Goal: Task Accomplishment & Management: Complete application form

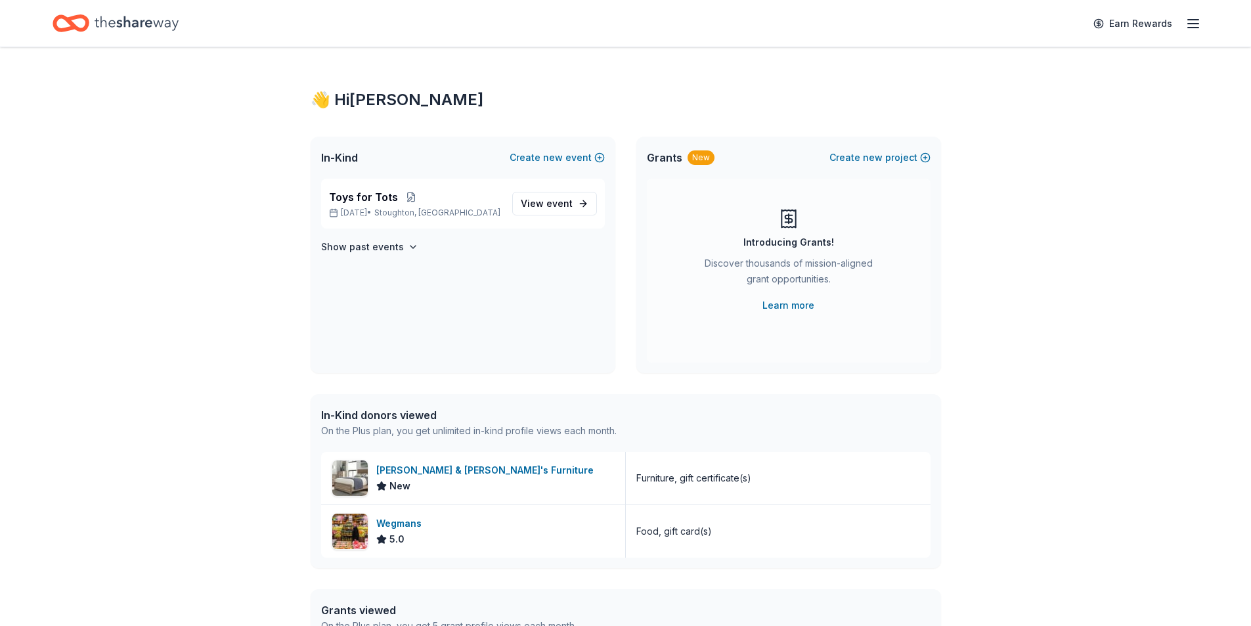
scroll to position [121, 0]
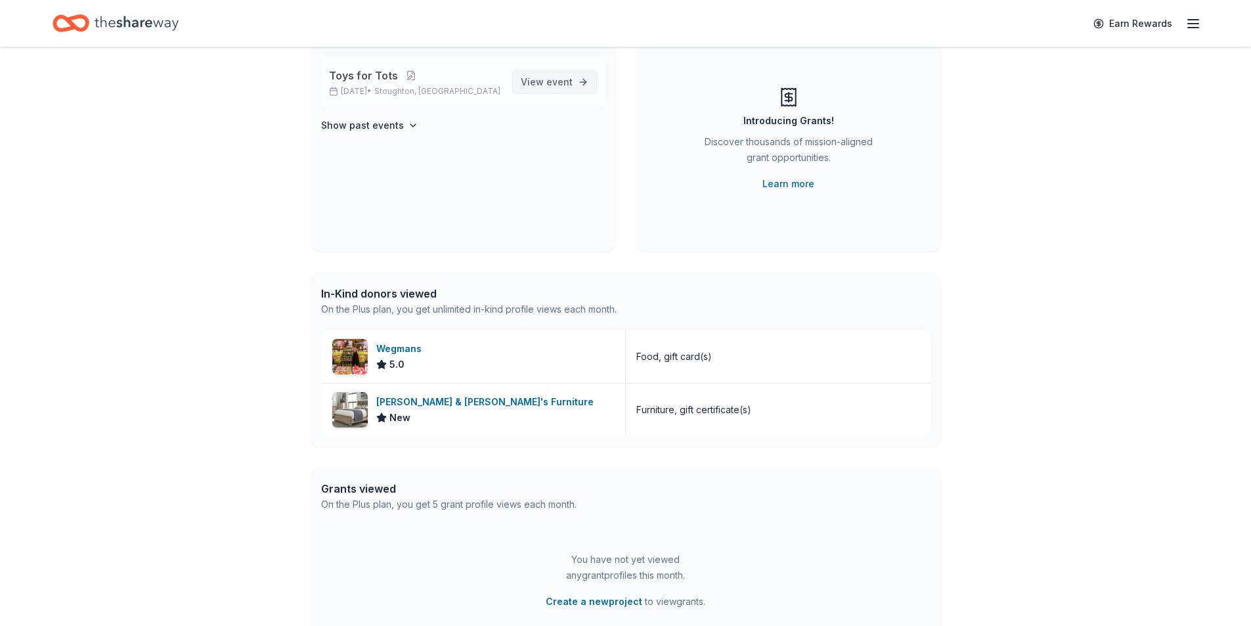
click at [575, 83] on link "View event" at bounding box center [554, 82] width 85 height 24
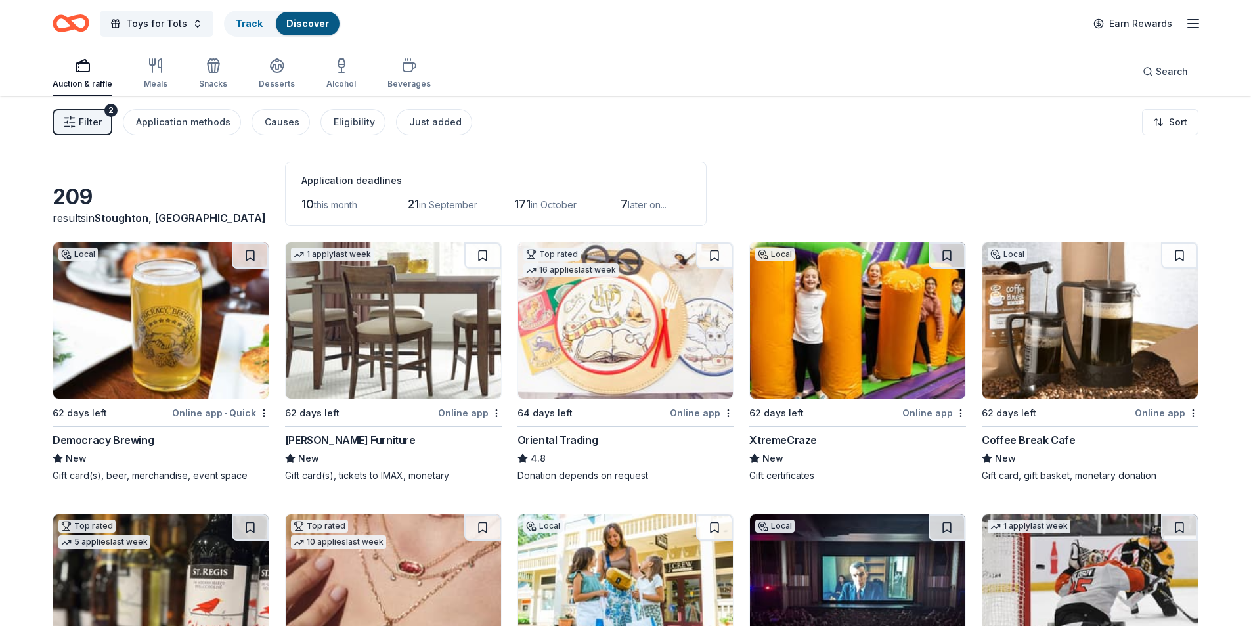
click at [331, 207] on span "this month" at bounding box center [335, 204] width 43 height 11
click at [335, 187] on div "Application deadlines" at bounding box center [495, 181] width 389 height 16
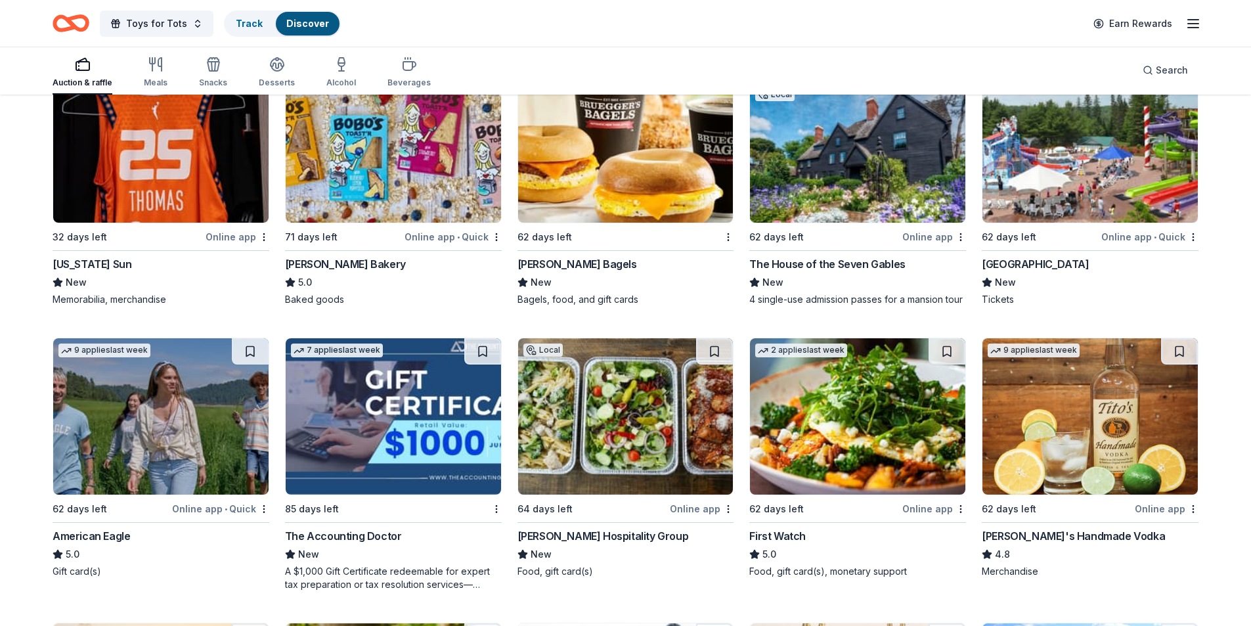
scroll to position [1344, 0]
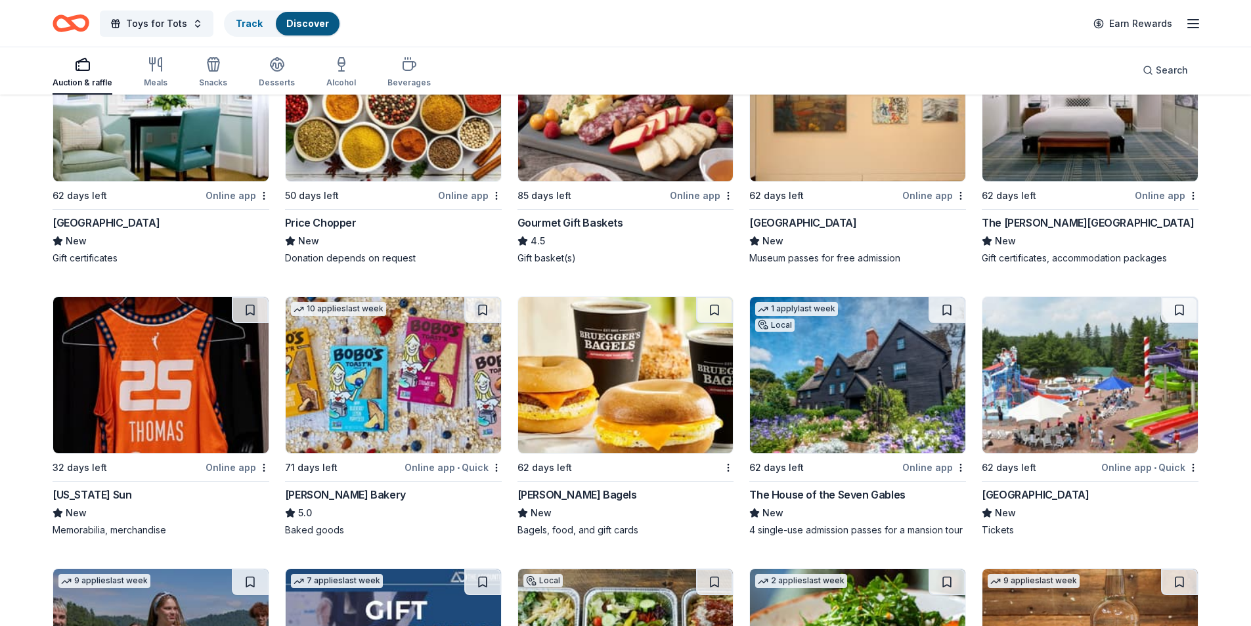
click at [1072, 355] on img at bounding box center [1089, 375] width 215 height 156
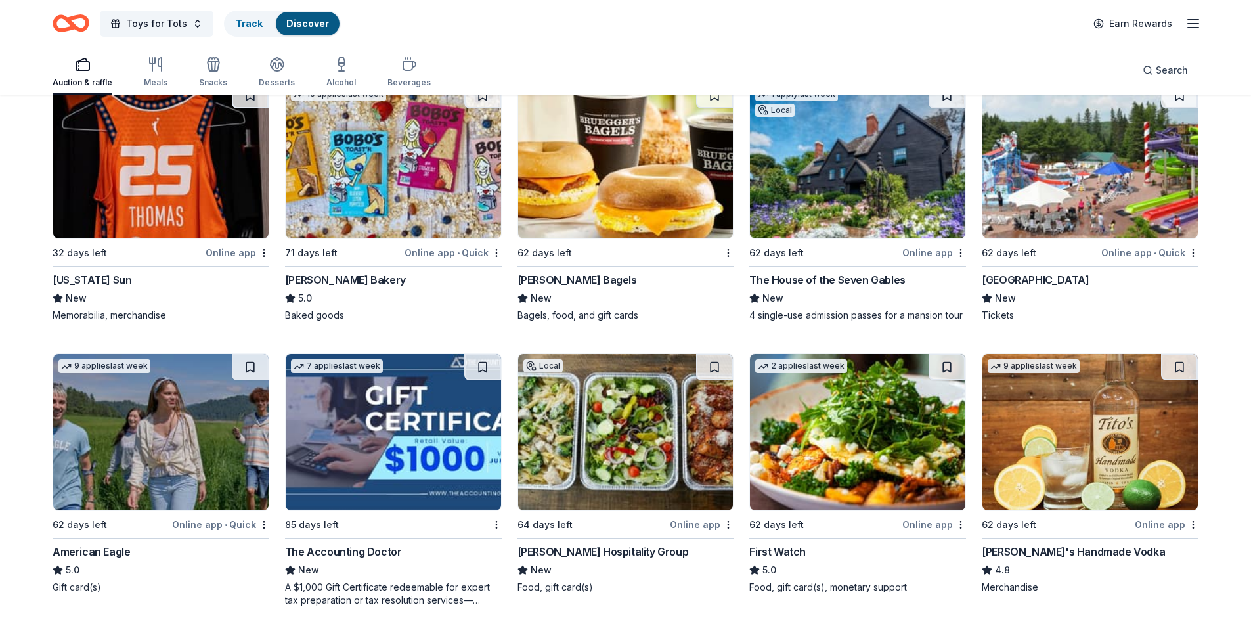
scroll to position [1724, 0]
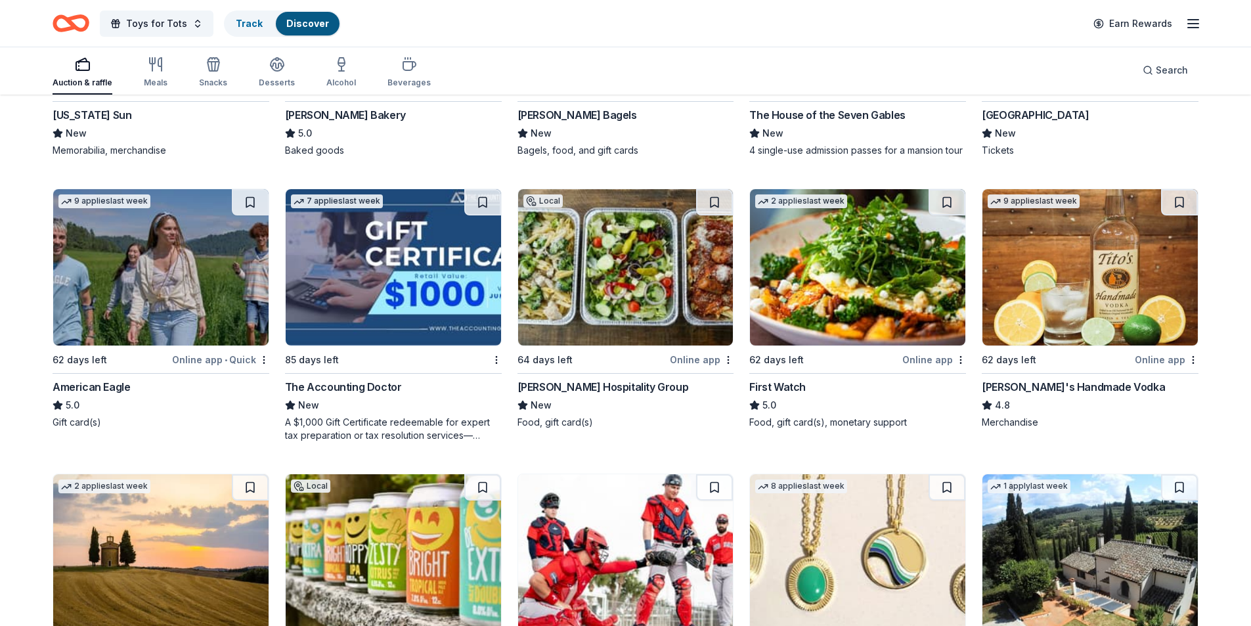
click at [129, 248] on img at bounding box center [160, 267] width 215 height 156
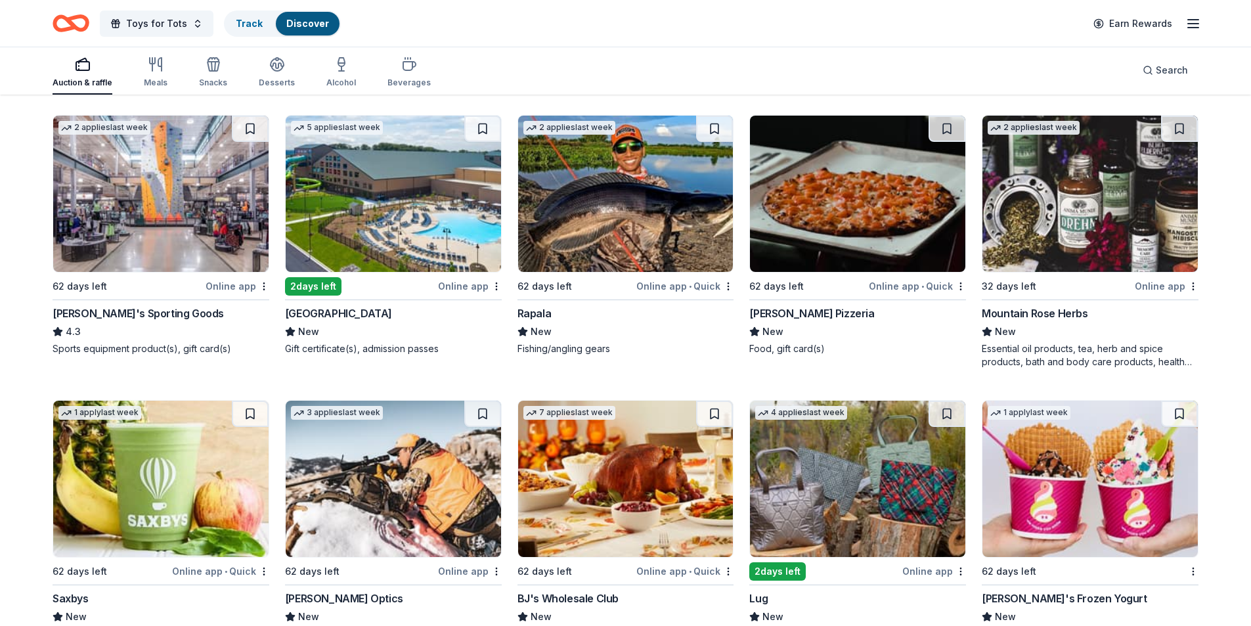
scroll to position [5486, 0]
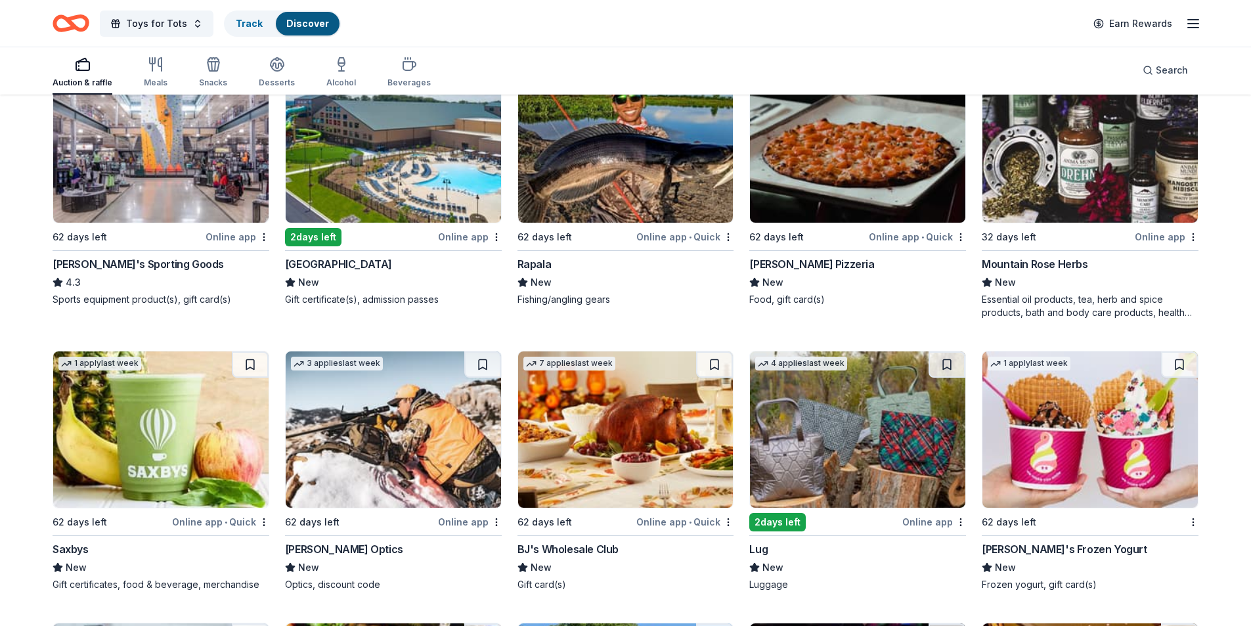
click at [377, 177] on img at bounding box center [393, 144] width 215 height 156
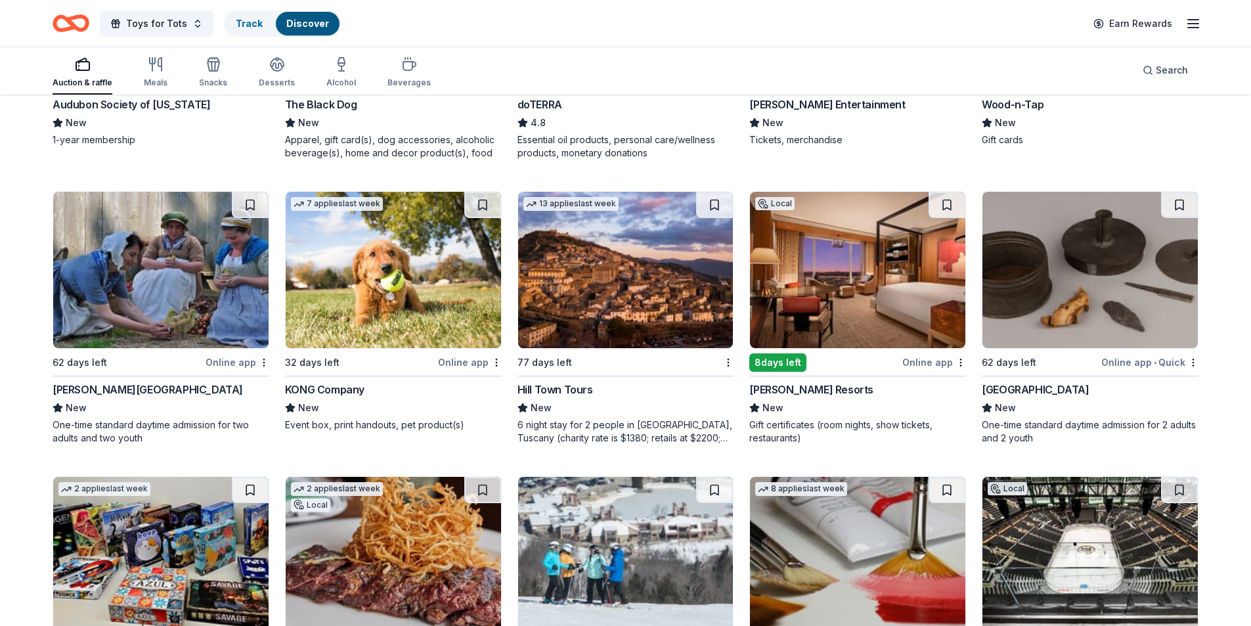
scroll to position [3716, 0]
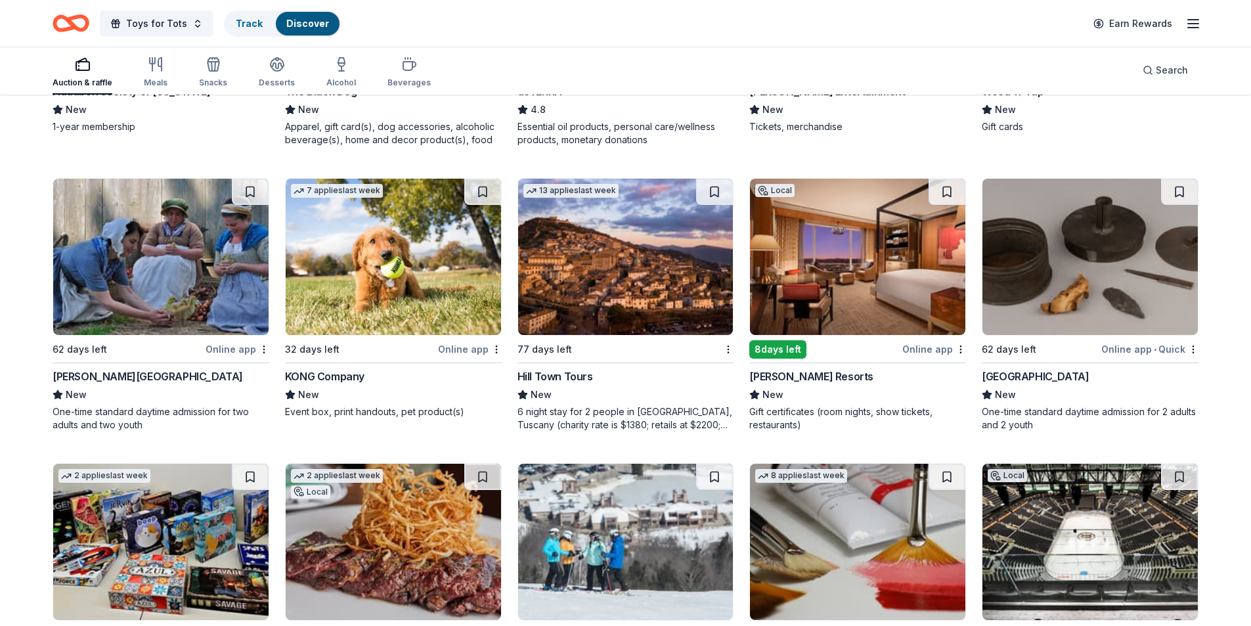
click at [847, 265] on img at bounding box center [857, 257] width 215 height 156
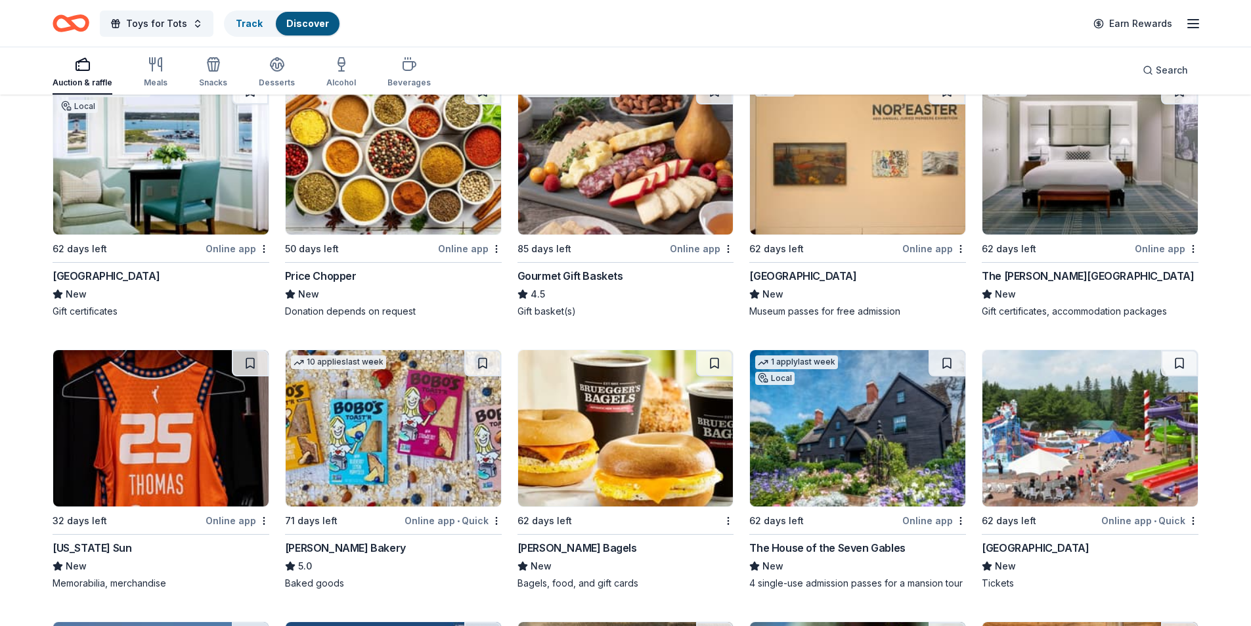
scroll to position [1278, 0]
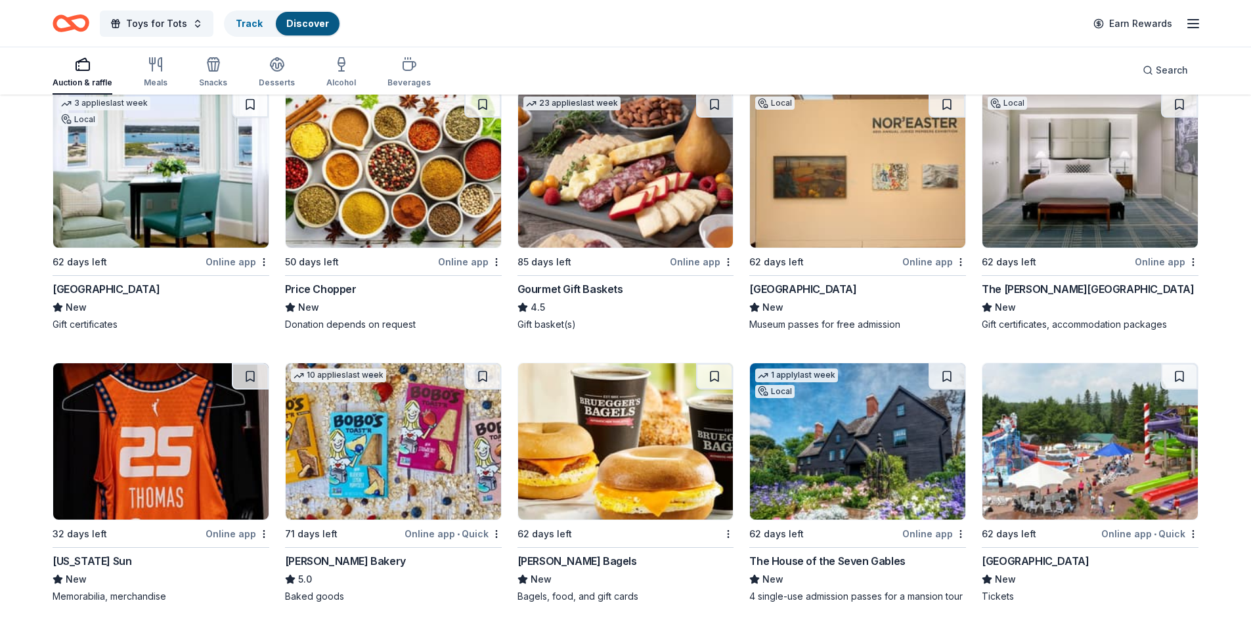
click at [157, 155] on img at bounding box center [160, 169] width 215 height 156
click at [1021, 164] on img at bounding box center [1089, 169] width 215 height 156
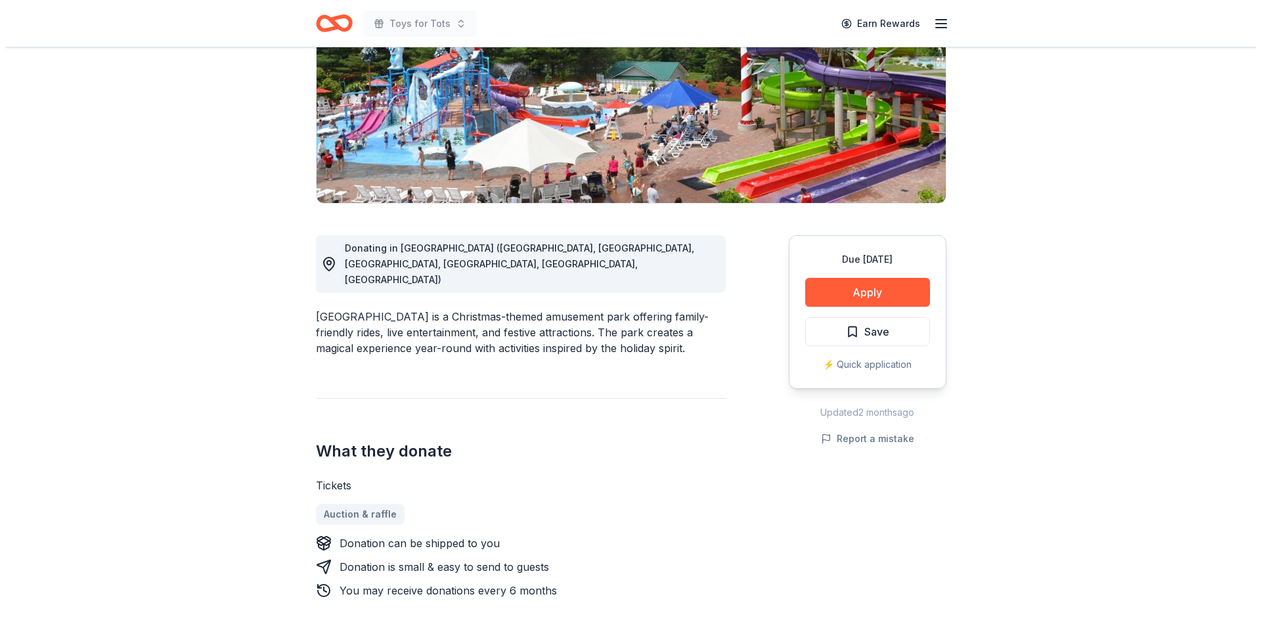
scroll to position [192, 0]
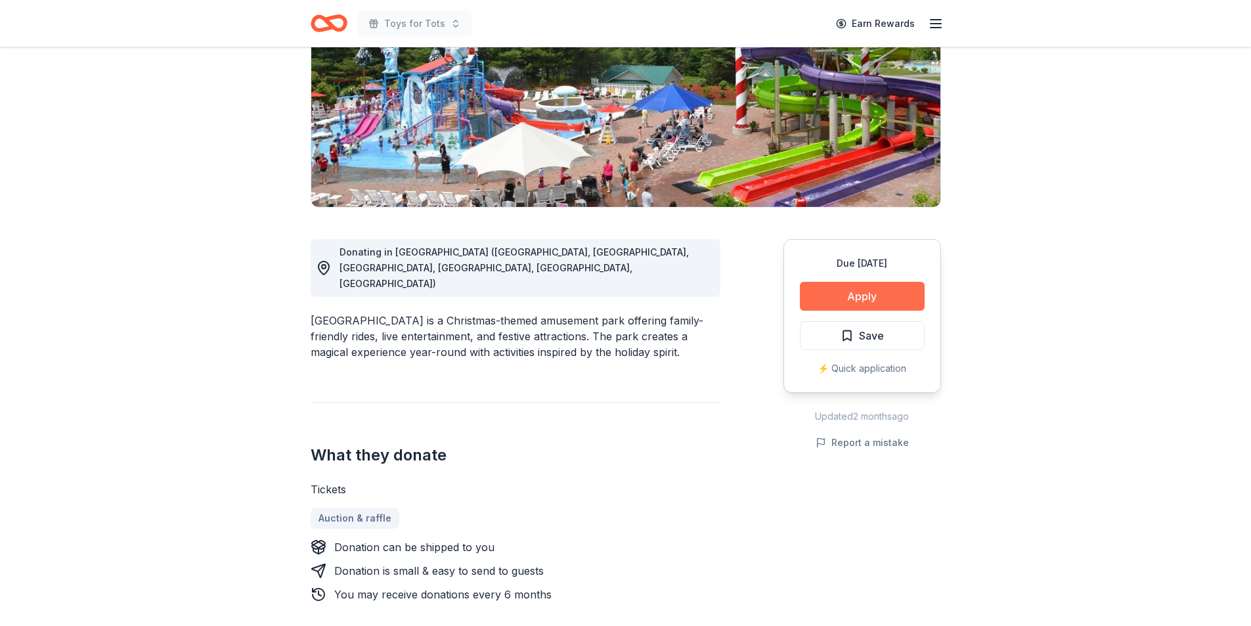
click at [868, 296] on button "Apply" at bounding box center [862, 296] width 125 height 29
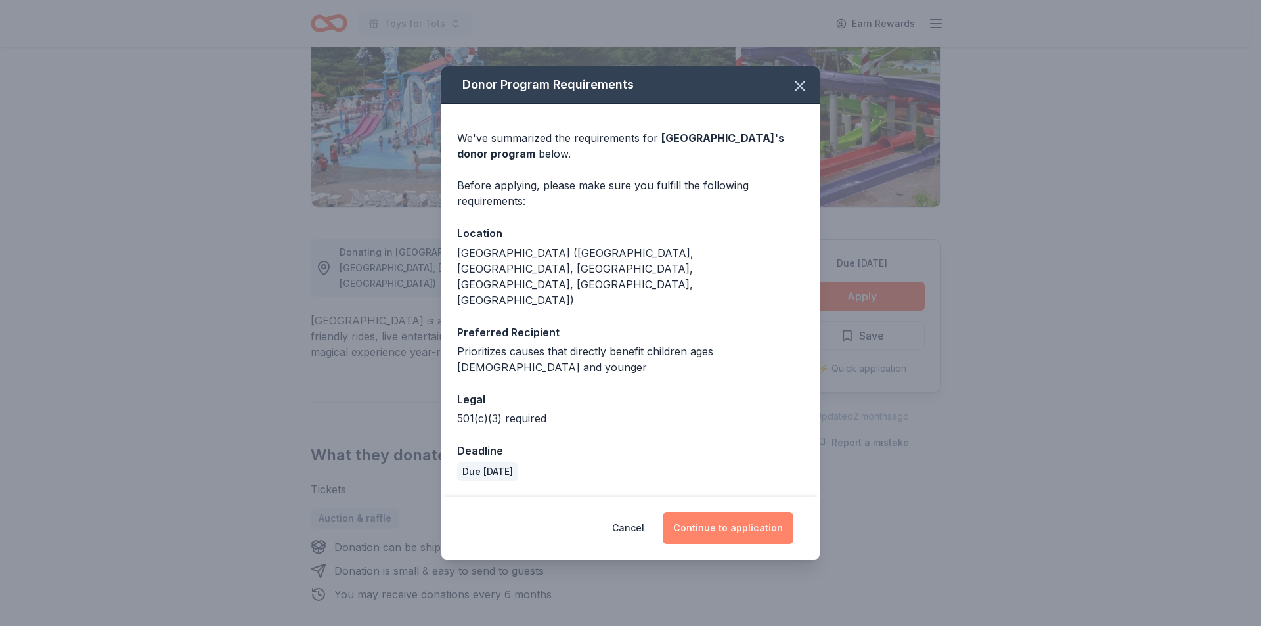
click at [730, 512] on button "Continue to application" at bounding box center [728, 528] width 131 height 32
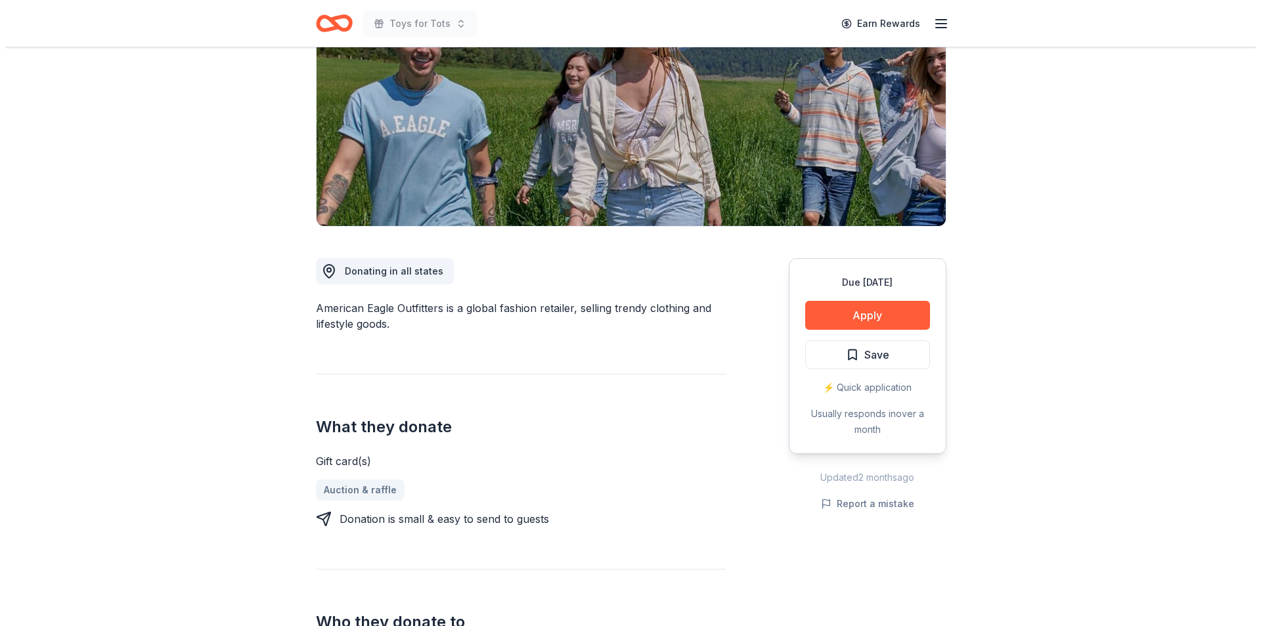
scroll to position [180, 0]
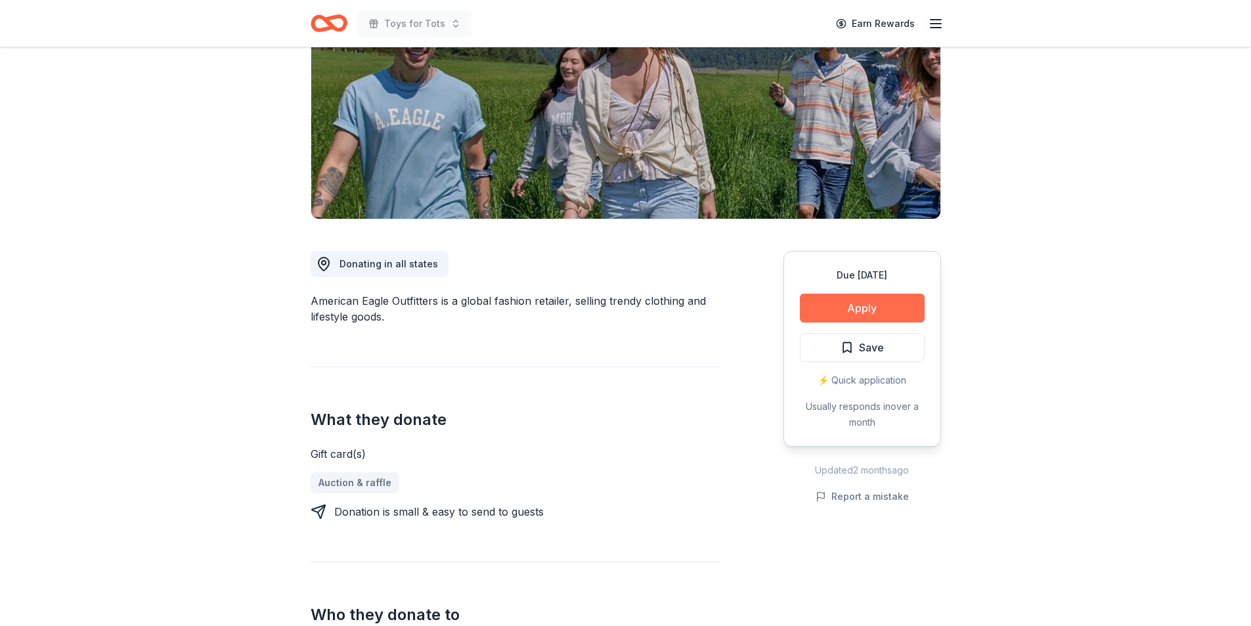
click at [858, 305] on button "Apply" at bounding box center [862, 308] width 125 height 29
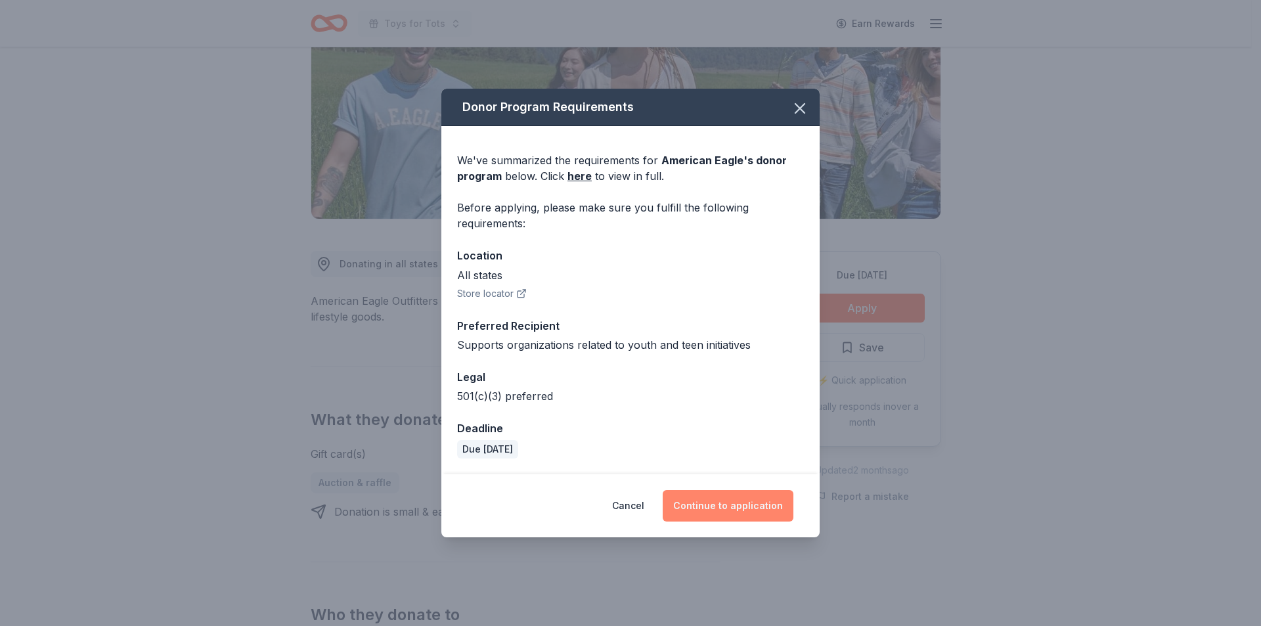
click at [740, 508] on button "Continue to application" at bounding box center [728, 506] width 131 height 32
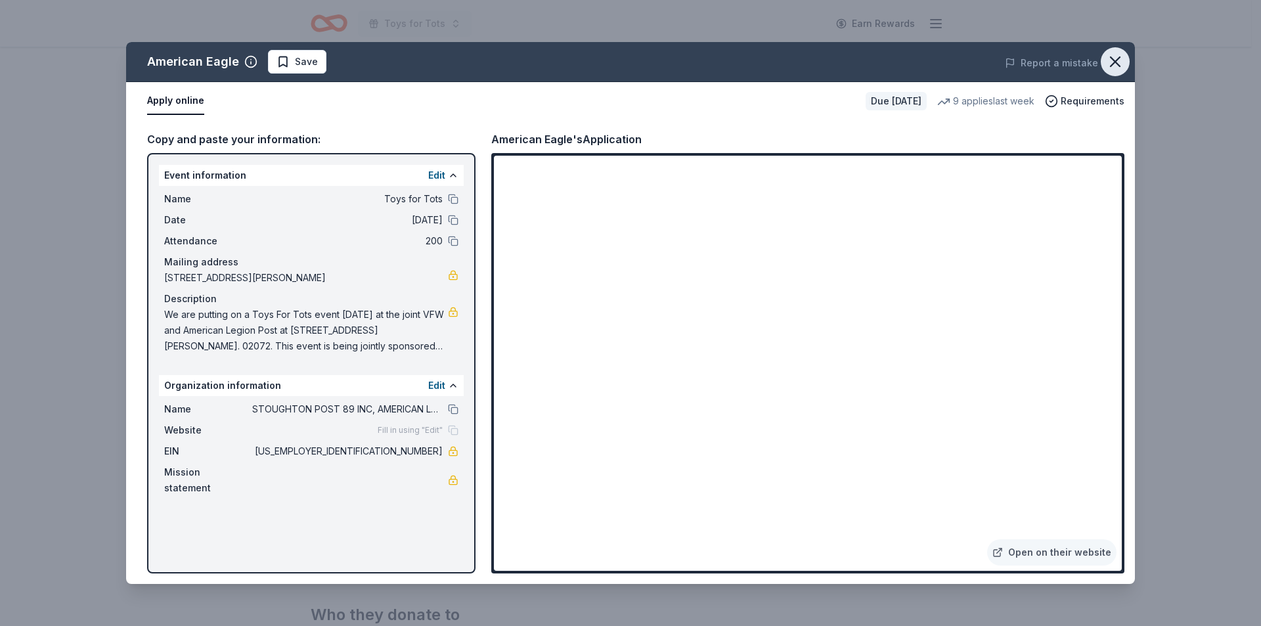
click at [1111, 65] on icon "button" at bounding box center [1115, 62] width 18 height 18
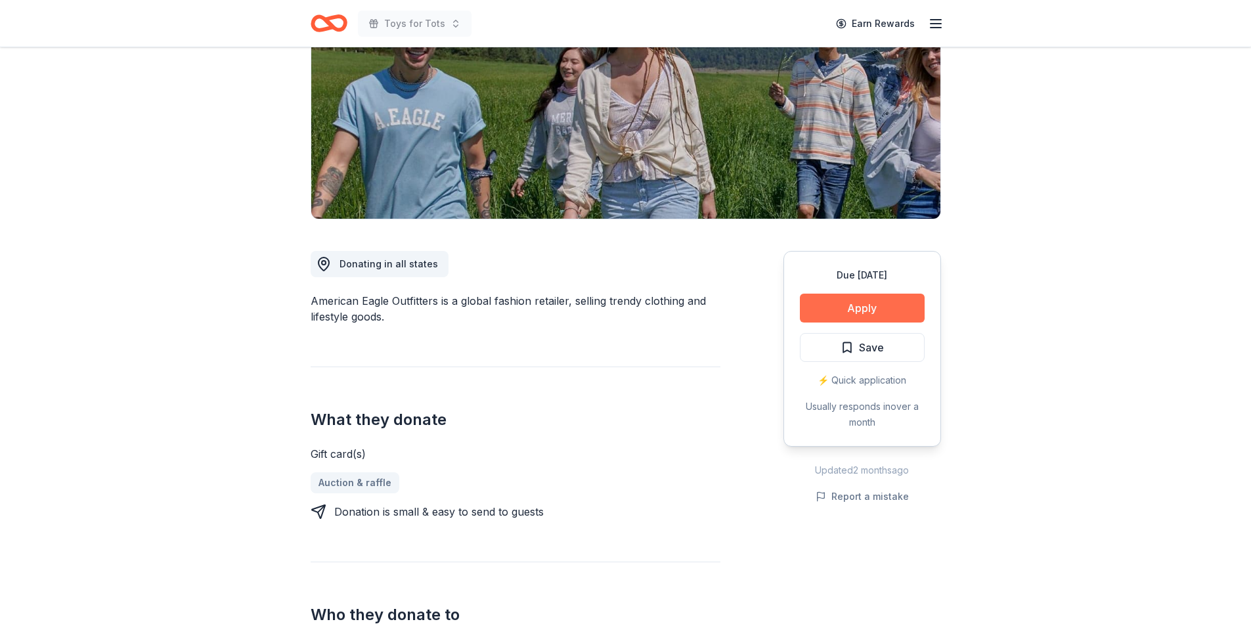
click at [858, 306] on button "Apply" at bounding box center [862, 308] width 125 height 29
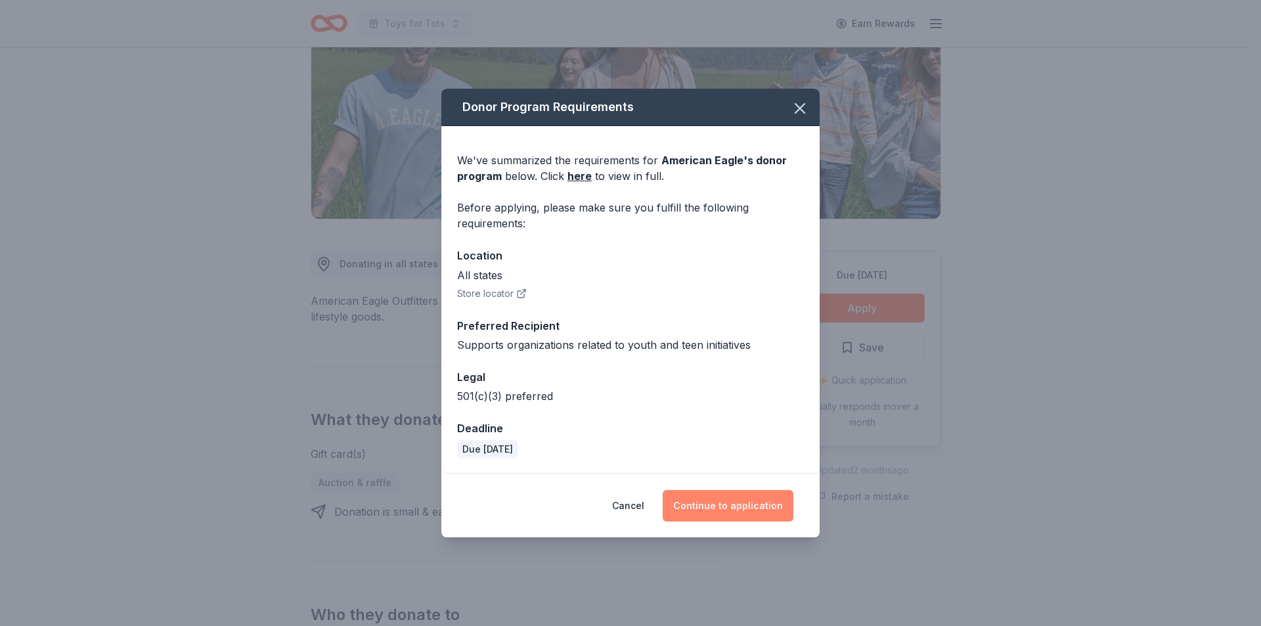
click at [732, 504] on button "Continue to application" at bounding box center [728, 506] width 131 height 32
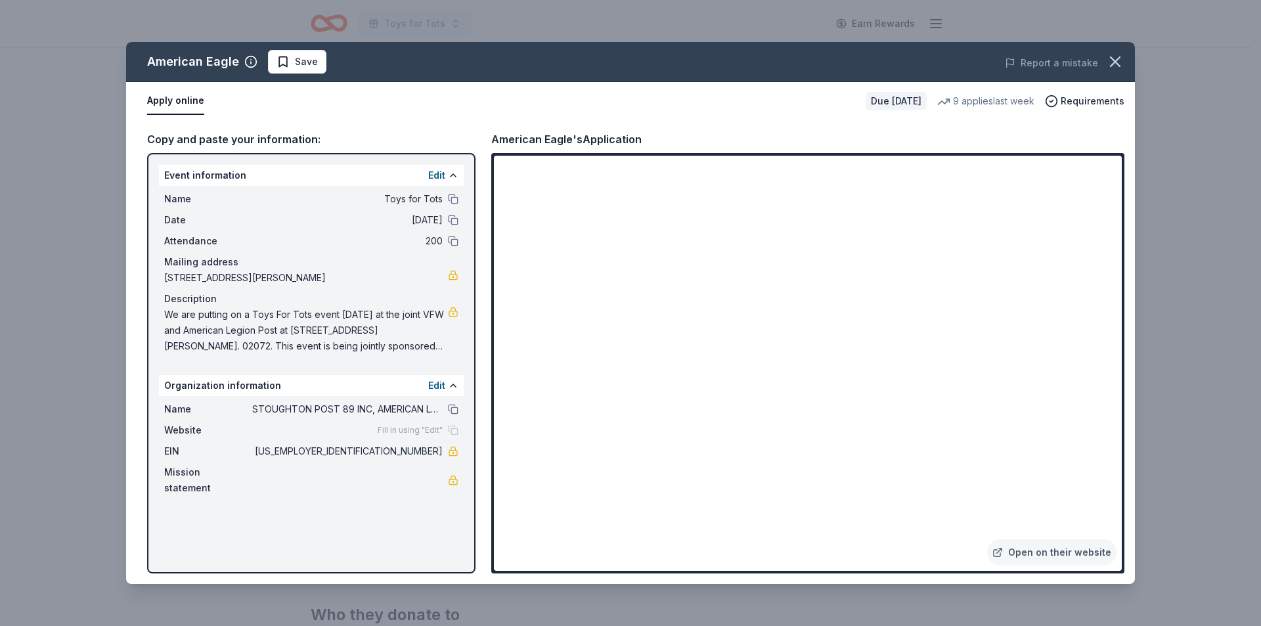
drag, startPoint x: 255, startPoint y: 196, endPoint x: 301, endPoint y: 104, distance: 102.5
click at [301, 104] on div "Apply online" at bounding box center [501, 101] width 708 height 28
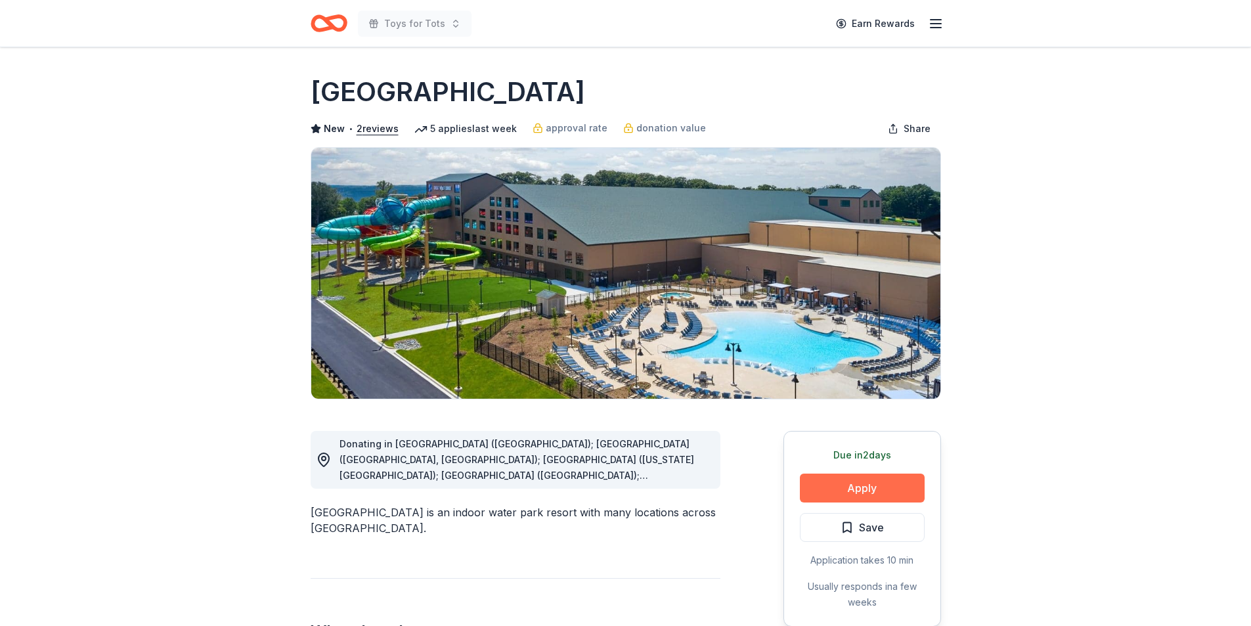
click at [863, 487] on button "Apply" at bounding box center [862, 487] width 125 height 29
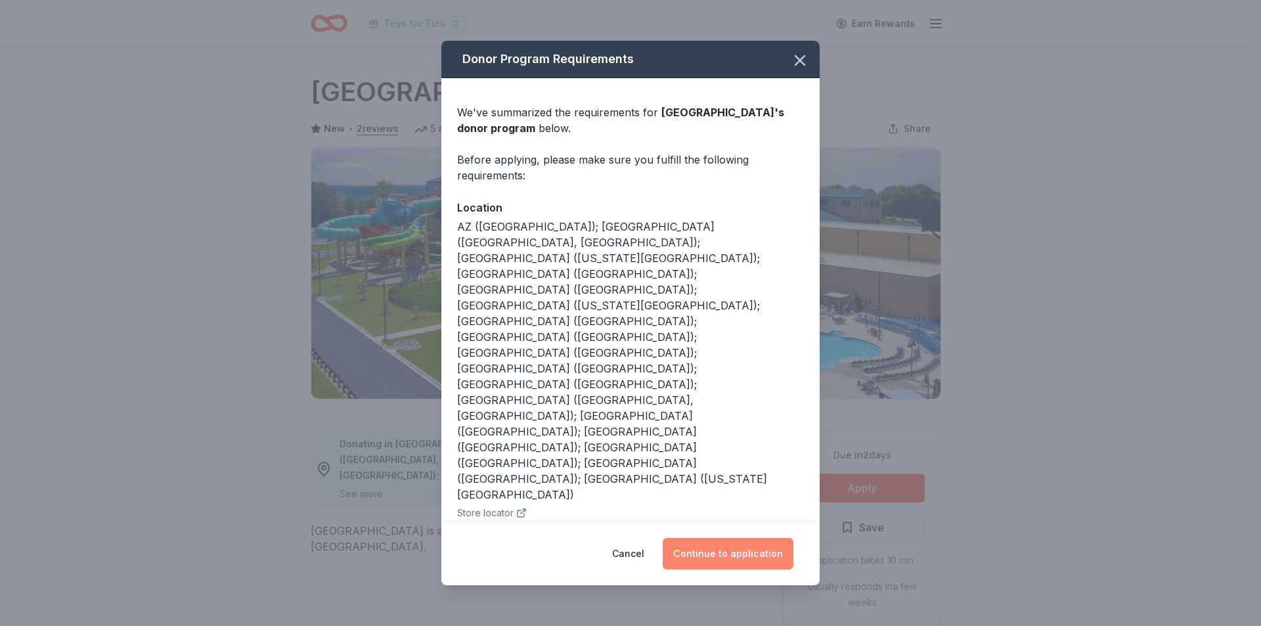
click at [728, 538] on button "Continue to application" at bounding box center [728, 554] width 131 height 32
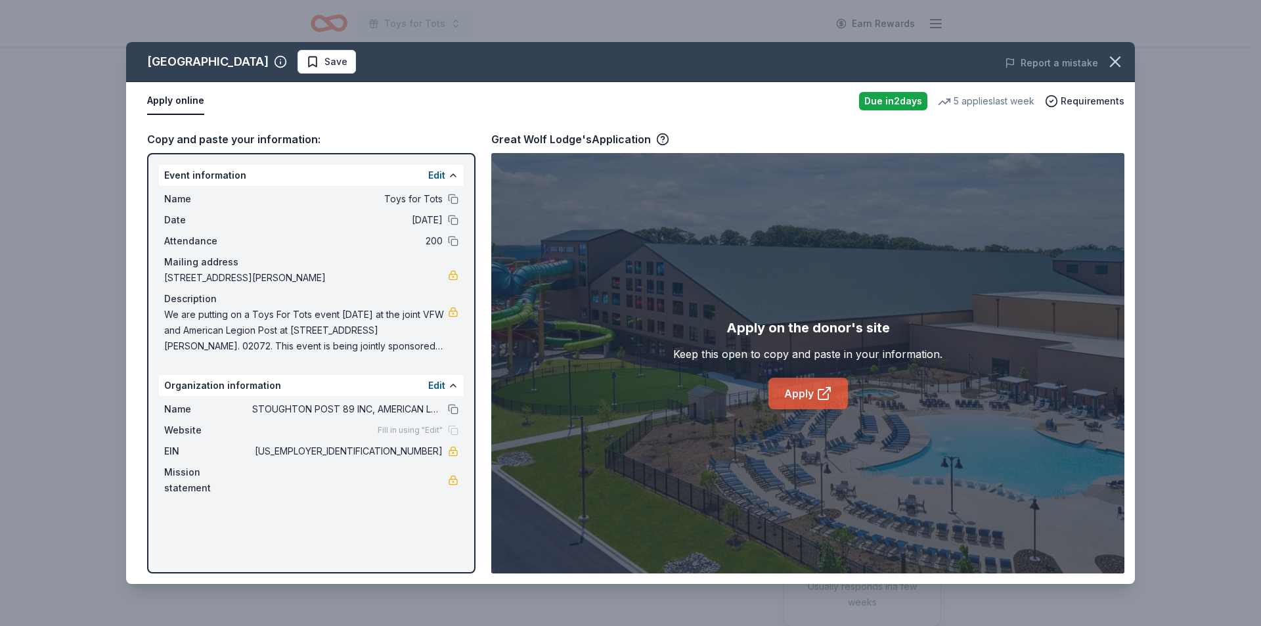
click at [798, 393] on link "Apply" at bounding box center [807, 394] width 79 height 32
click at [801, 393] on link "Apply" at bounding box center [807, 394] width 79 height 32
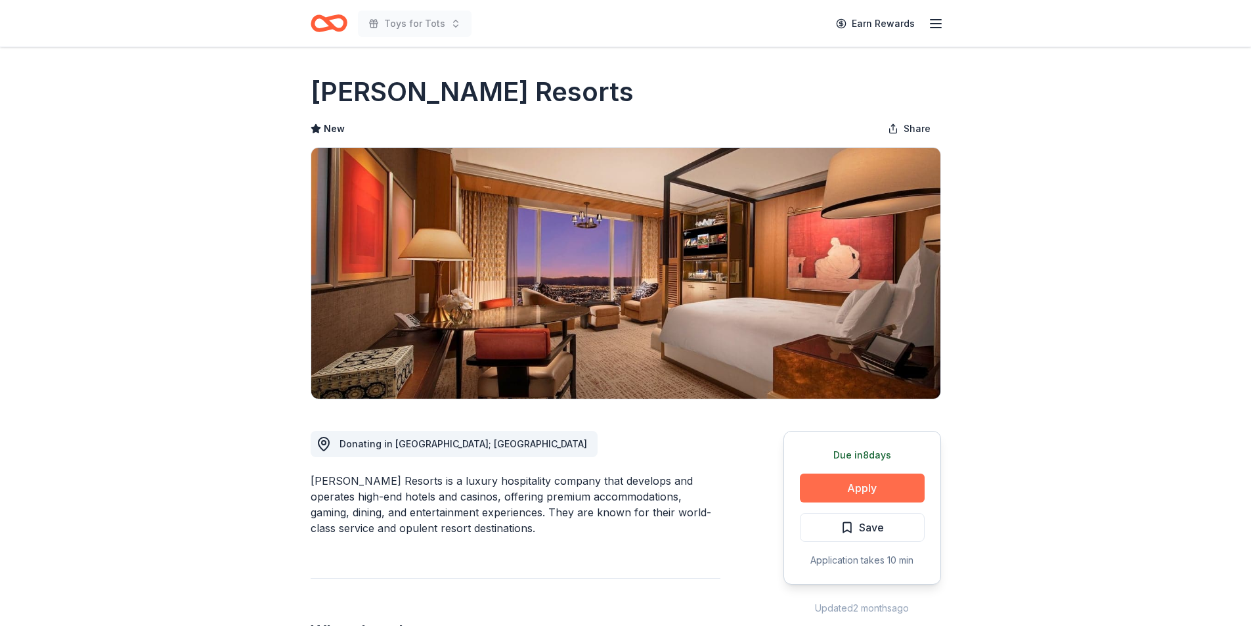
click at [861, 486] on button "Apply" at bounding box center [862, 487] width 125 height 29
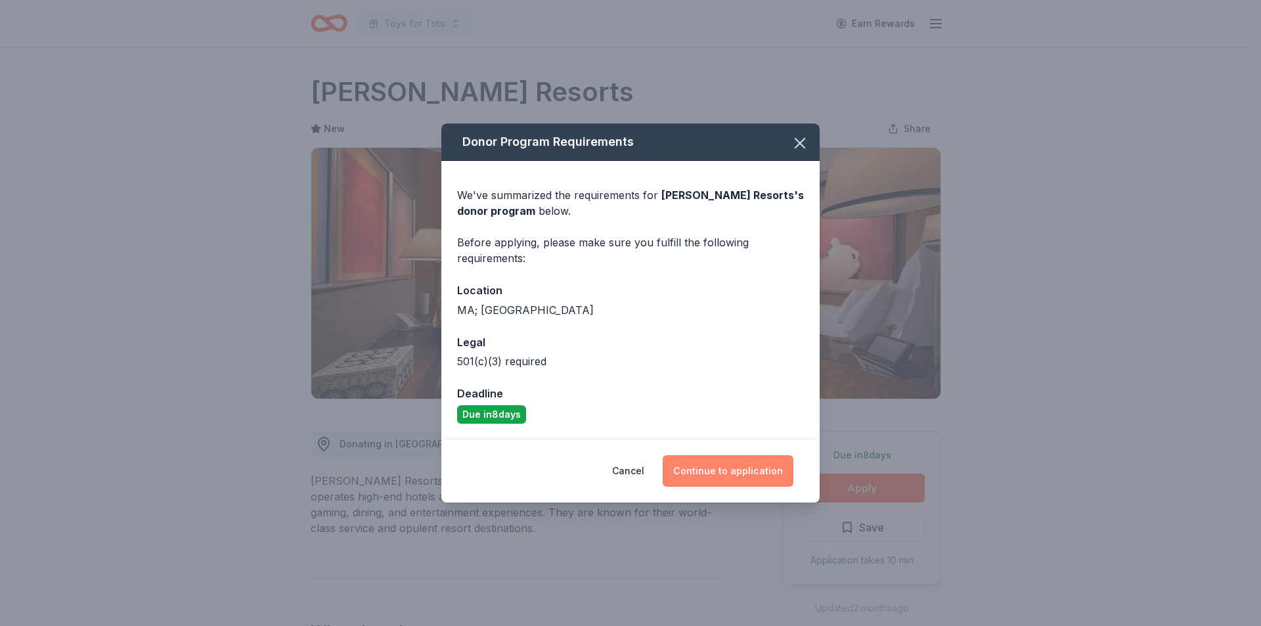
click at [723, 469] on button "Continue to application" at bounding box center [728, 471] width 131 height 32
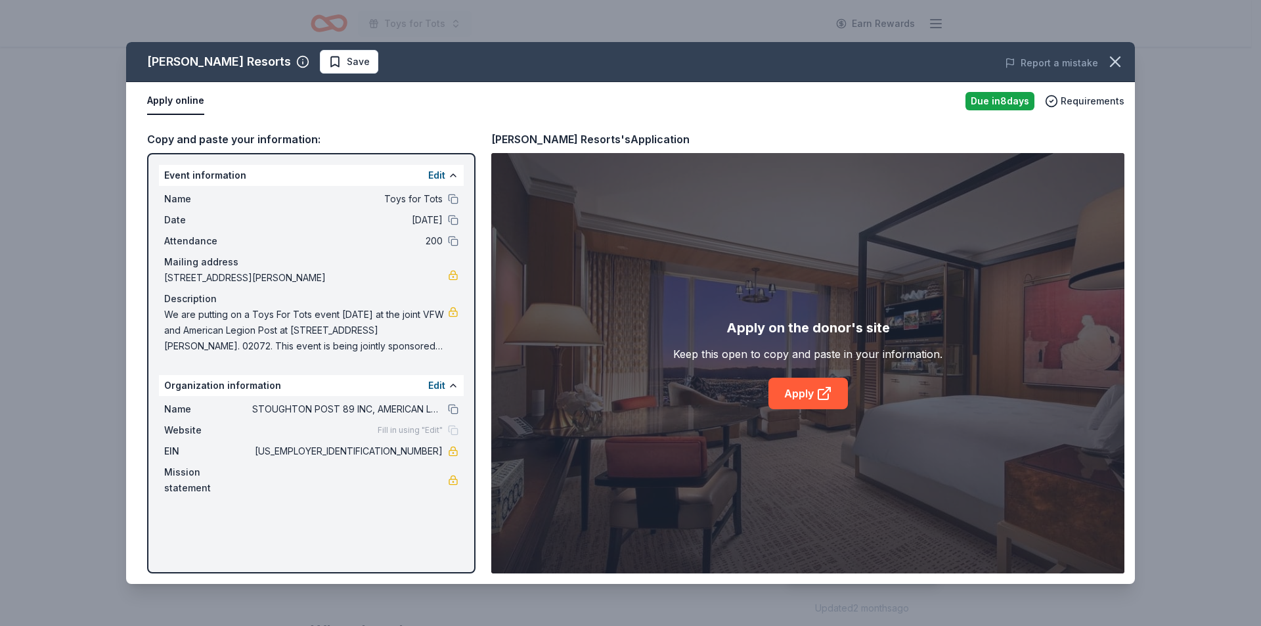
drag, startPoint x: 265, startPoint y: 219, endPoint x: 334, endPoint y: 125, distance: 116.0
click at [334, 125] on div "Copy and paste your information: Event information Edit Name Toys for Tots Date…" at bounding box center [630, 352] width 1009 height 464
click at [800, 394] on link "Apply" at bounding box center [807, 394] width 79 height 32
click at [796, 388] on link "Apply" at bounding box center [807, 394] width 79 height 32
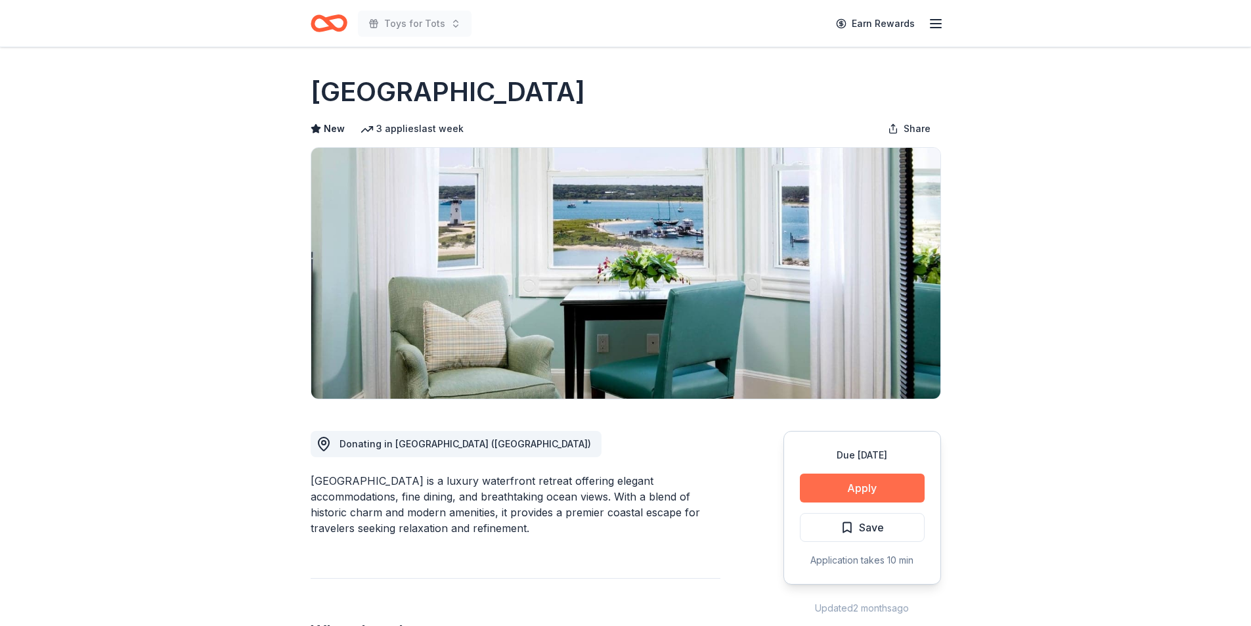
click at [858, 489] on button "Apply" at bounding box center [862, 487] width 125 height 29
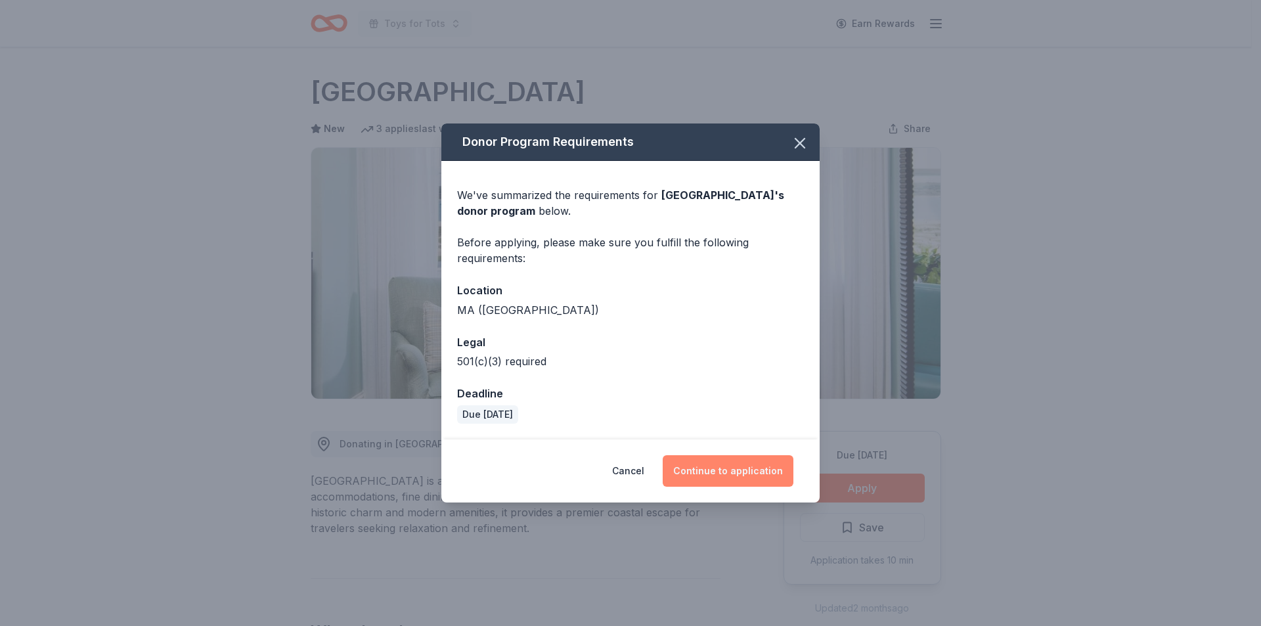
click at [724, 467] on button "Continue to application" at bounding box center [728, 471] width 131 height 32
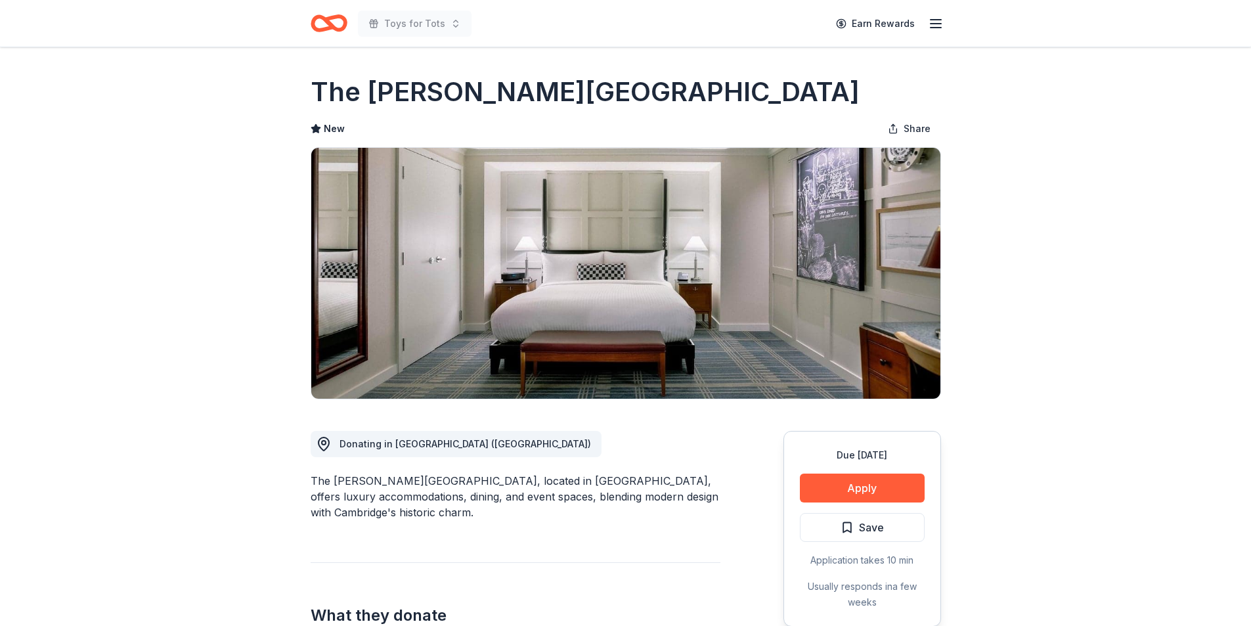
click at [863, 489] on button "Apply" at bounding box center [862, 487] width 125 height 29
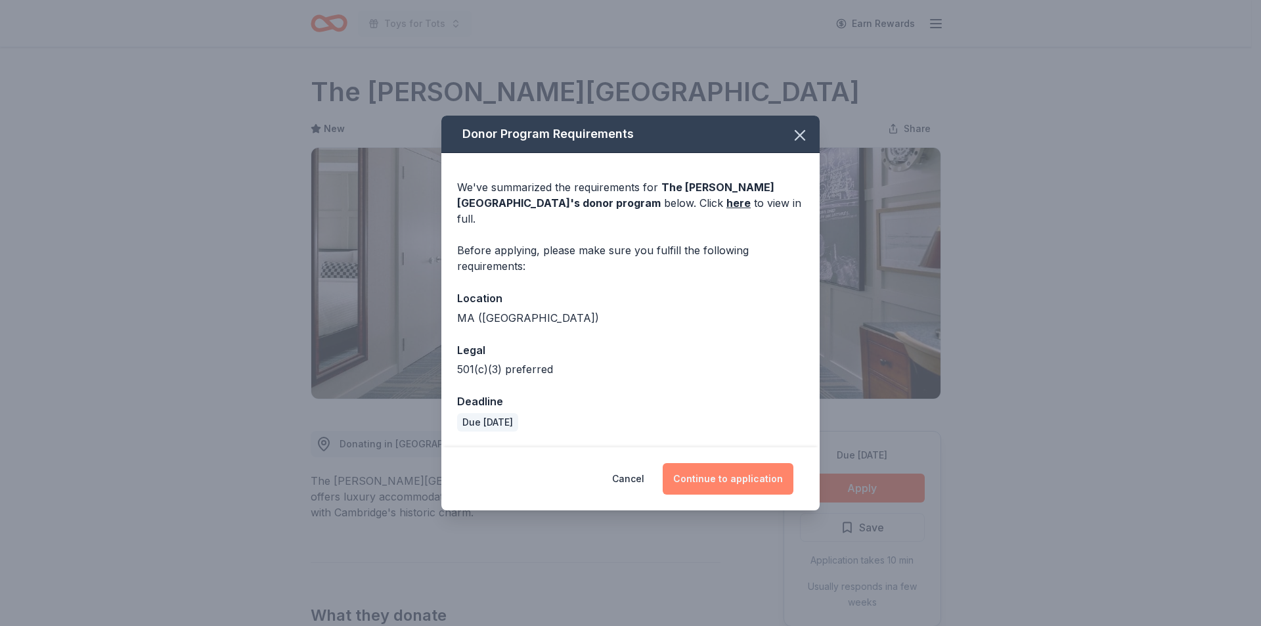
click at [730, 472] on button "Continue to application" at bounding box center [728, 479] width 131 height 32
